Goal: Task Accomplishment & Management: Use online tool/utility

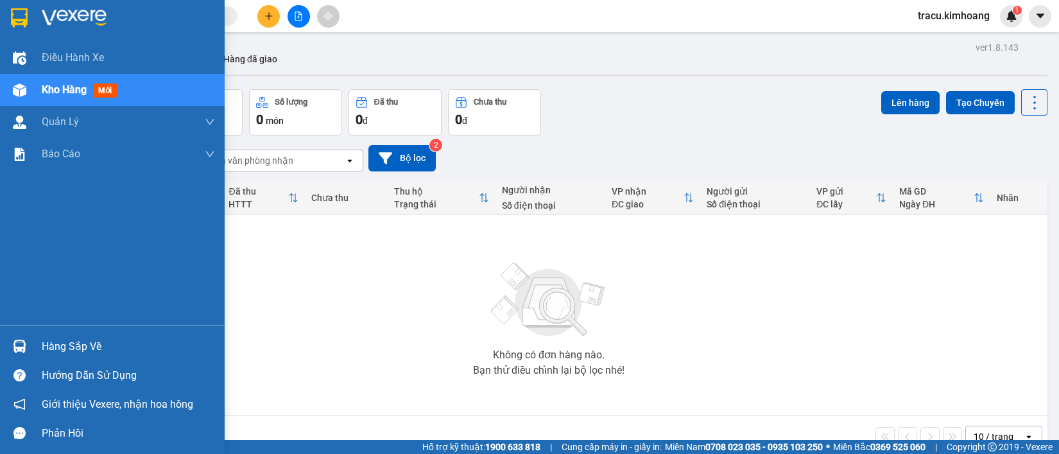
click at [65, 351] on div "Hàng sắp về" at bounding box center [128, 346] width 173 height 19
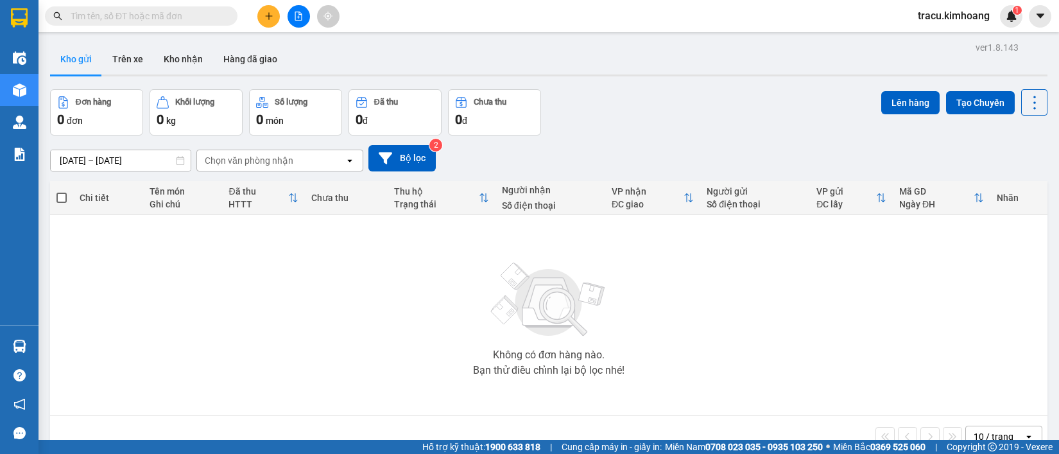
click at [139, 247] on section "Kết quả tìm kiếm ( 0 ) Bộ lọc No Data tracu.kimhoang 1 Điều hành xe Kho hàng mớ…" at bounding box center [529, 227] width 1059 height 454
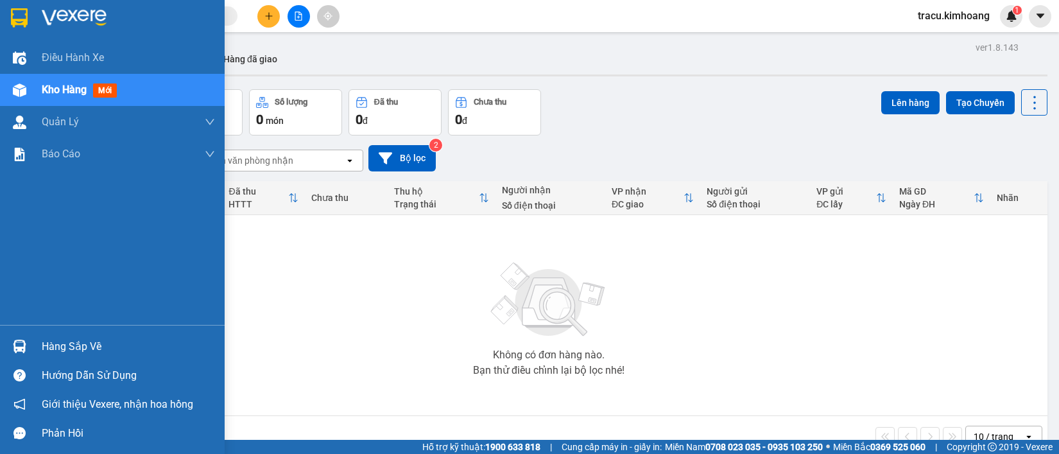
click at [59, 345] on div "Hàng sắp về" at bounding box center [128, 346] width 173 height 19
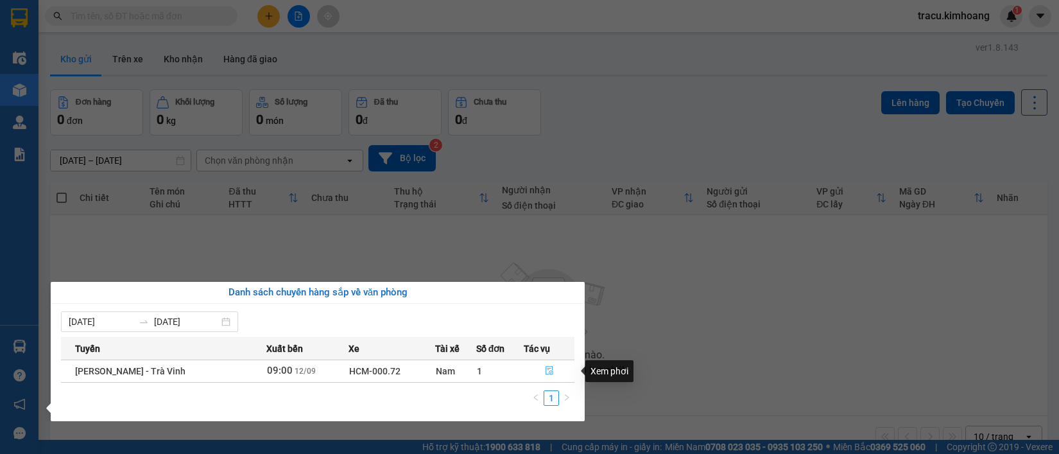
click at [545, 371] on icon "file-done" at bounding box center [549, 370] width 9 height 9
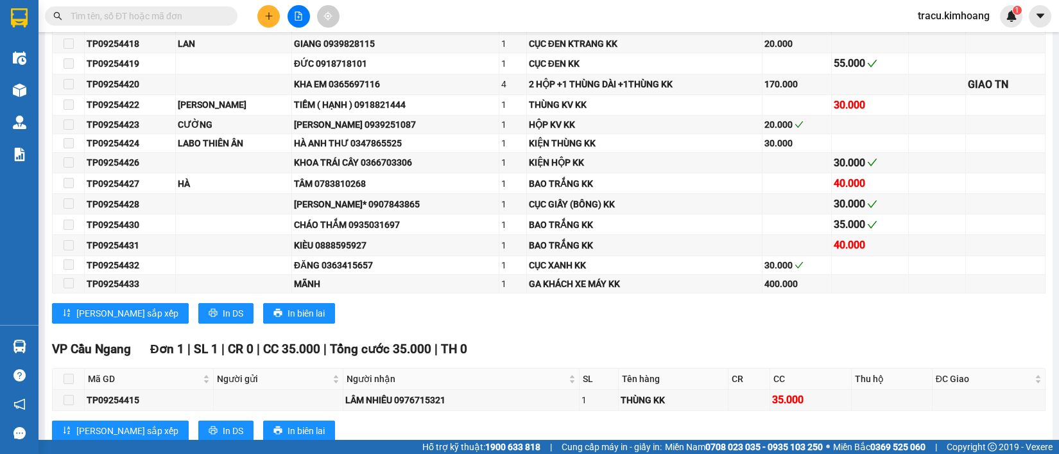
scroll to position [804, 0]
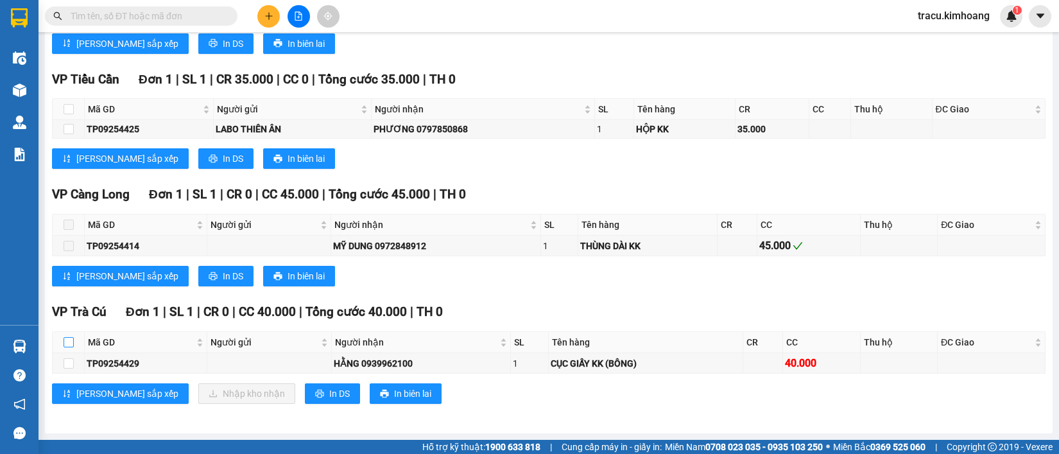
click at [66, 345] on input "checkbox" at bounding box center [69, 342] width 10 height 10
checkbox input "true"
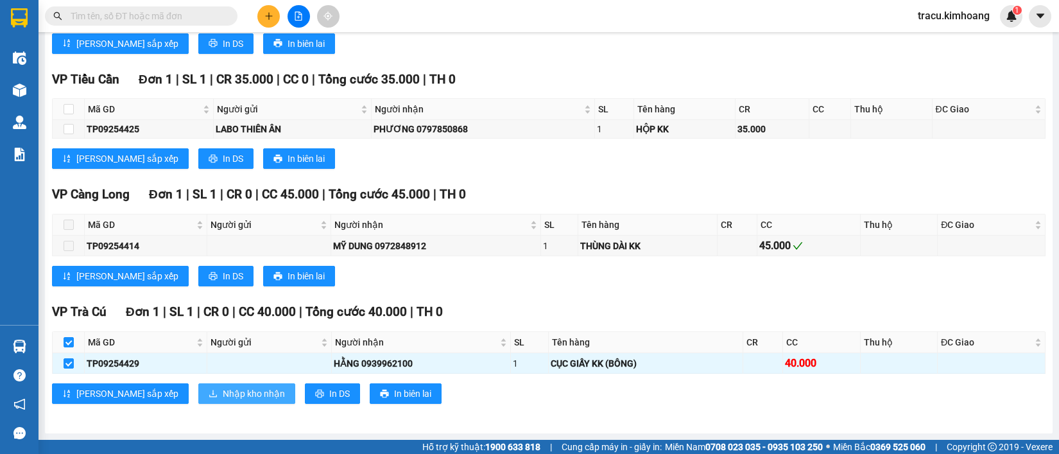
click at [223, 393] on span "Nhập kho nhận" at bounding box center [254, 393] width 62 height 14
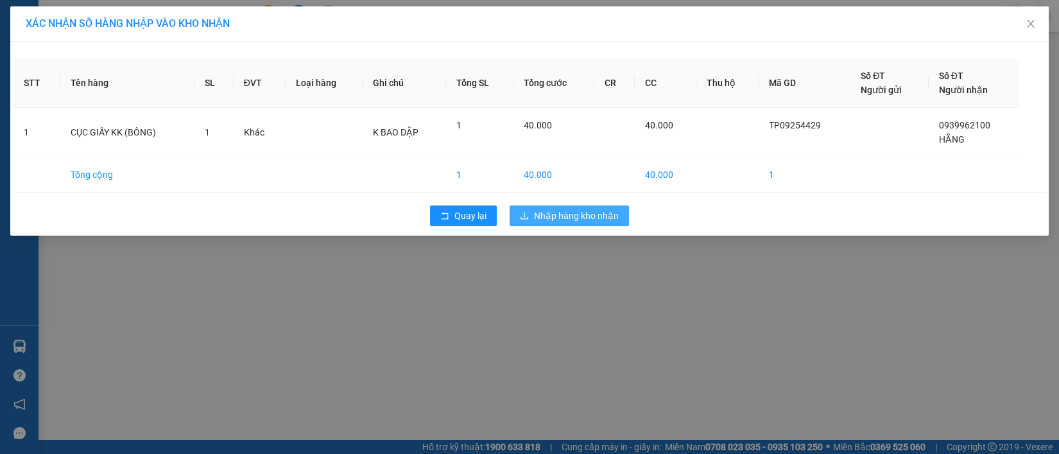
click at [601, 216] on span "Nhập hàng kho nhận" at bounding box center [576, 216] width 85 height 14
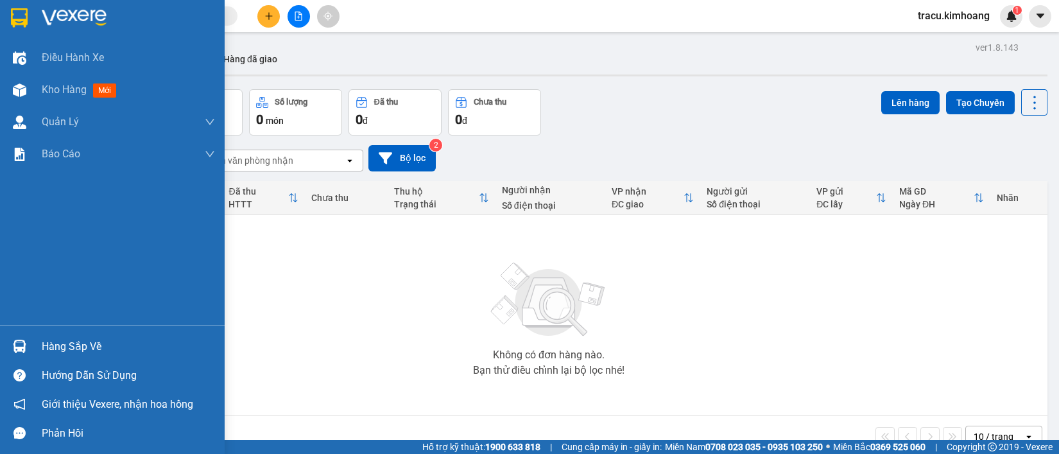
click at [63, 345] on div "Hàng sắp về" at bounding box center [128, 346] width 173 height 19
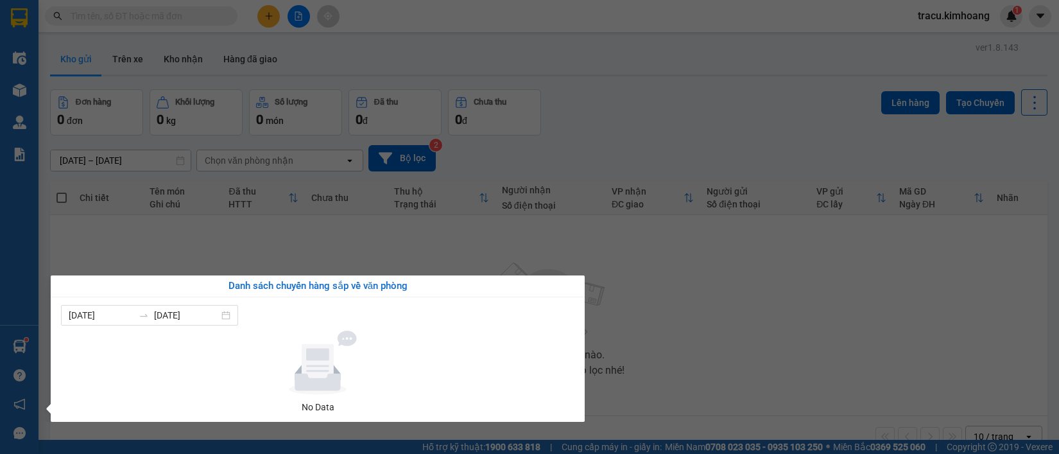
click at [187, 55] on section "Kết quả tìm kiếm ( 0 ) Bộ lọc No Data tracu.kimhoang 1 Điều hành xe Kho hàng mớ…" at bounding box center [529, 227] width 1059 height 454
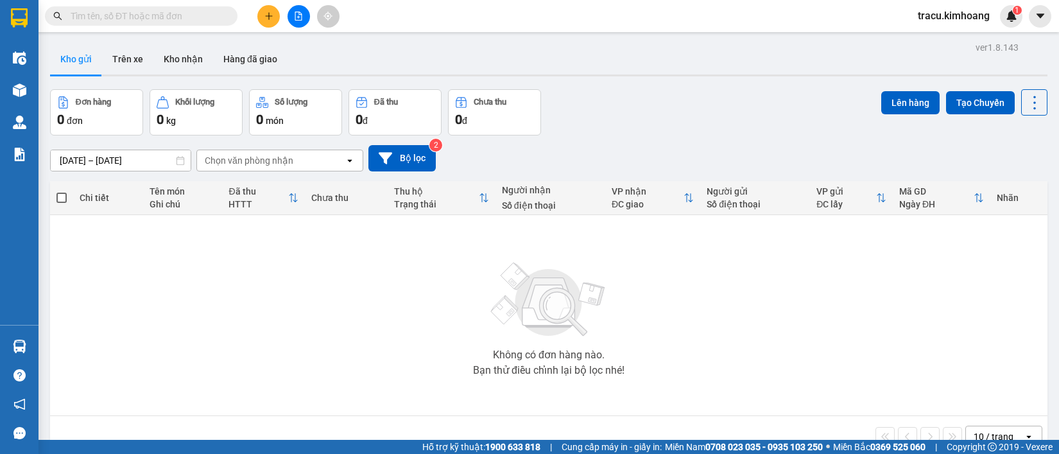
click at [187, 55] on button "Kho nhận" at bounding box center [183, 59] width 60 height 31
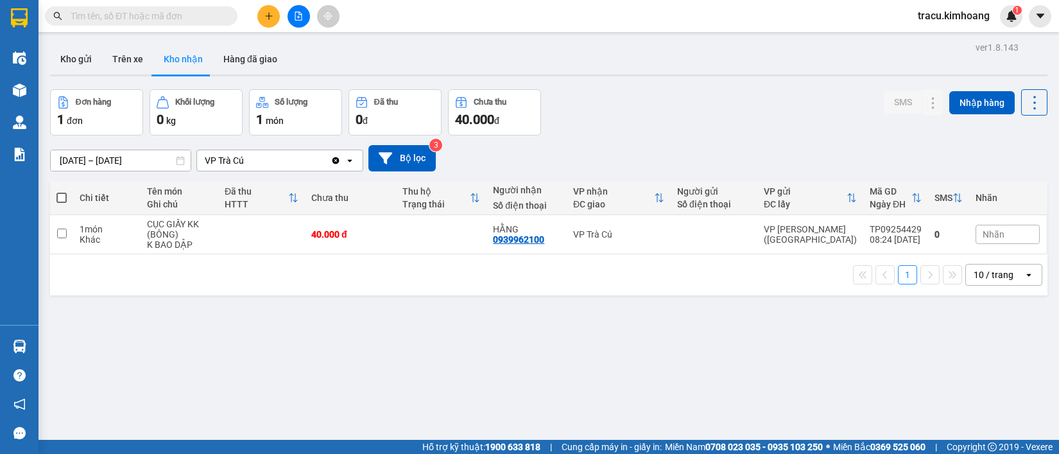
click at [58, 198] on span at bounding box center [61, 197] width 10 height 10
click at [62, 191] on input "checkbox" at bounding box center [62, 191] width 0 height 0
checkbox input "true"
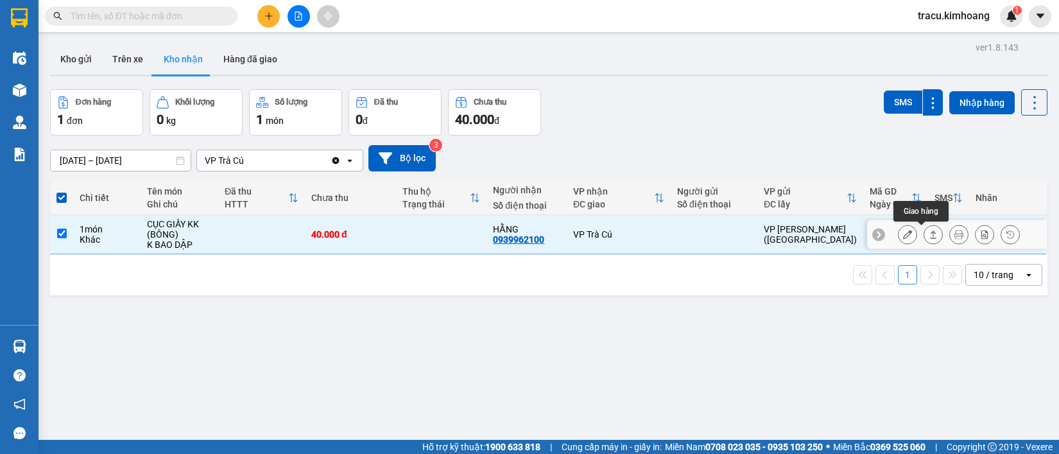
click at [930, 238] on icon at bounding box center [933, 234] width 7 height 8
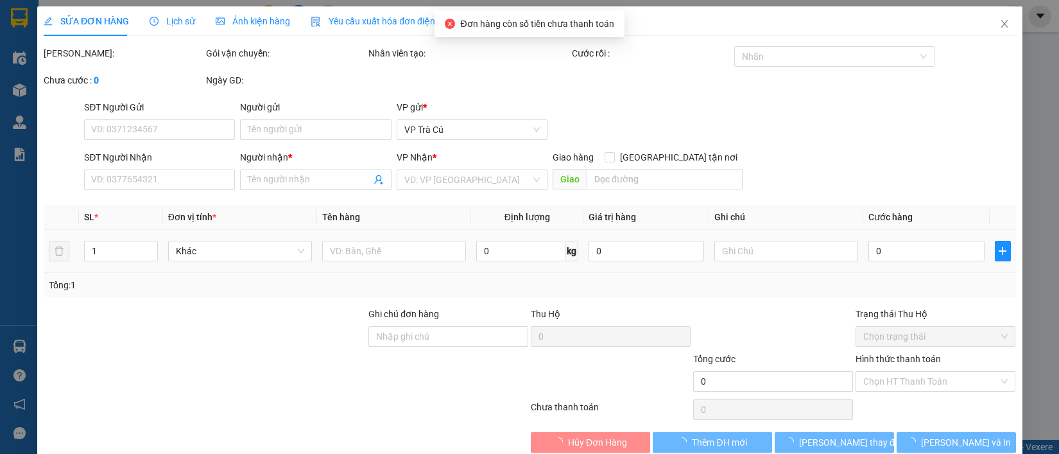
type input "0939962100"
type input "HẰNG"
type input "40.000"
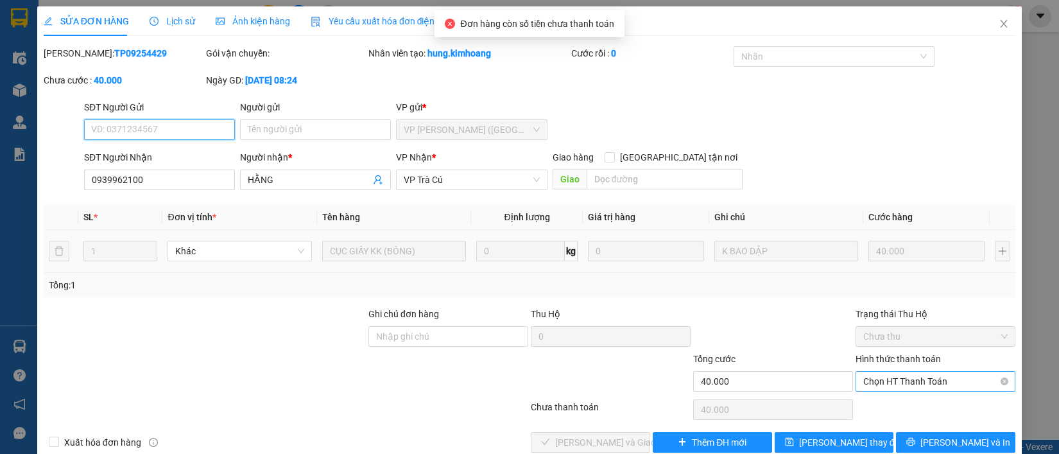
click at [921, 381] on span "Chọn HT Thanh Toán" at bounding box center [935, 381] width 144 height 19
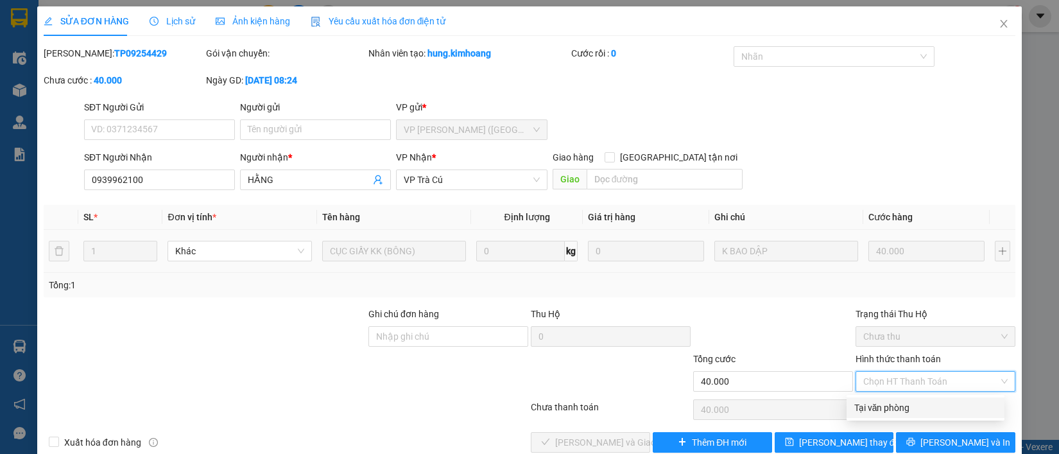
click at [892, 413] on div "Tại văn phòng" at bounding box center [925, 407] width 142 height 14
type input "0"
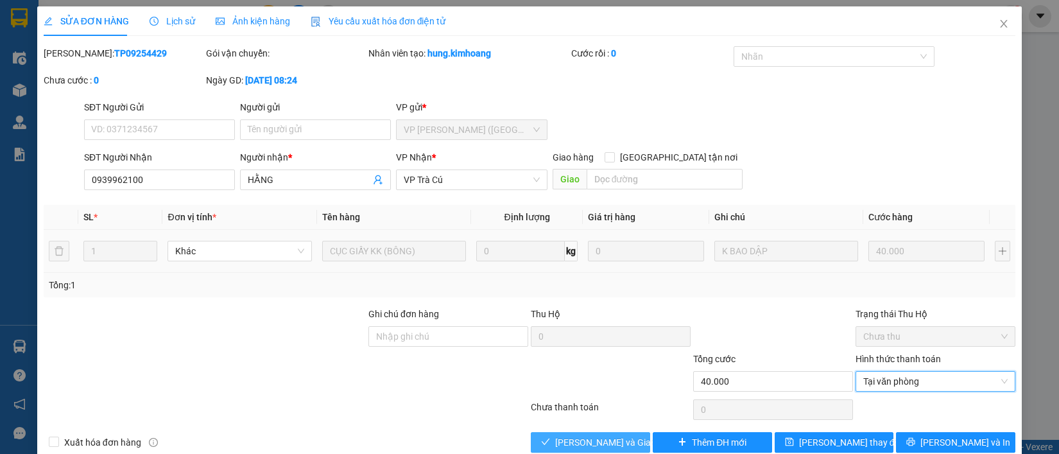
click at [608, 444] on span "[PERSON_NAME] và Giao hàng" at bounding box center [616, 442] width 123 height 14
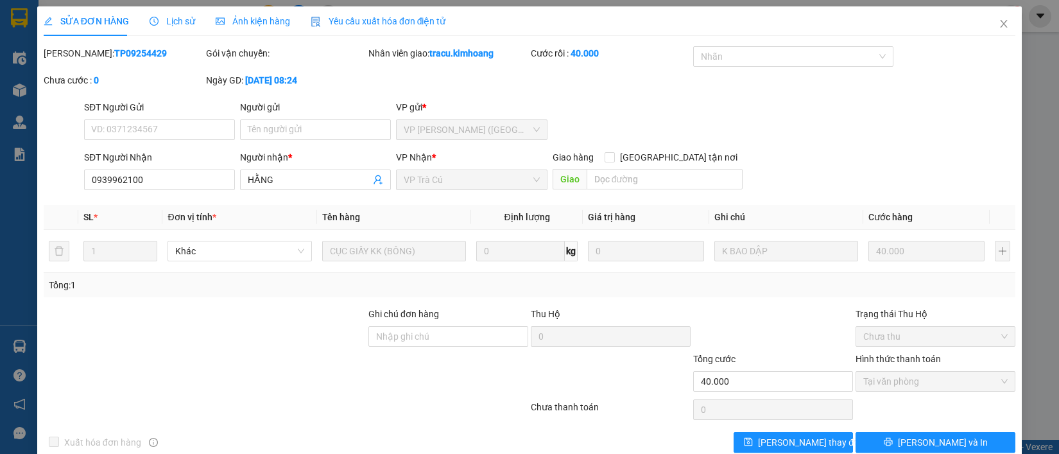
scroll to position [24, 0]
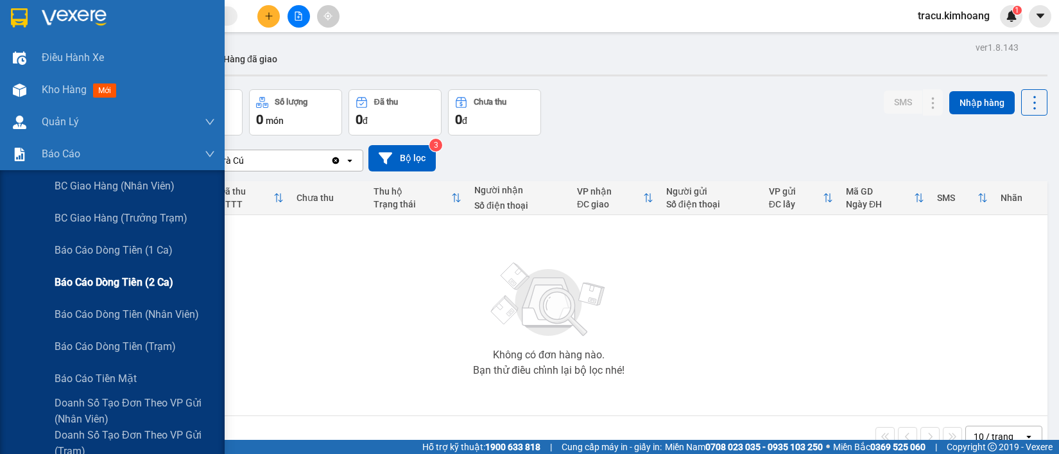
click at [110, 282] on span "Báo cáo dòng tiền (2 ca)" at bounding box center [114, 282] width 119 height 16
